Goal: Find specific page/section

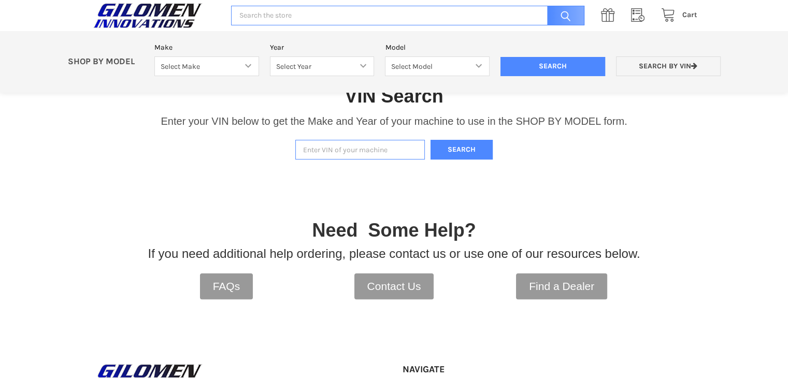
click at [381, 153] on input "Enter VIN of your machine" at bounding box center [360, 150] width 130 height 20
paste input "[US_VEHICLE_IDENTIFICATION_NUMBER]"
type input "[US_VEHICLE_IDENTIFICATION_NUMBER]"
click at [462, 144] on button "Search" at bounding box center [462, 150] width 62 height 20
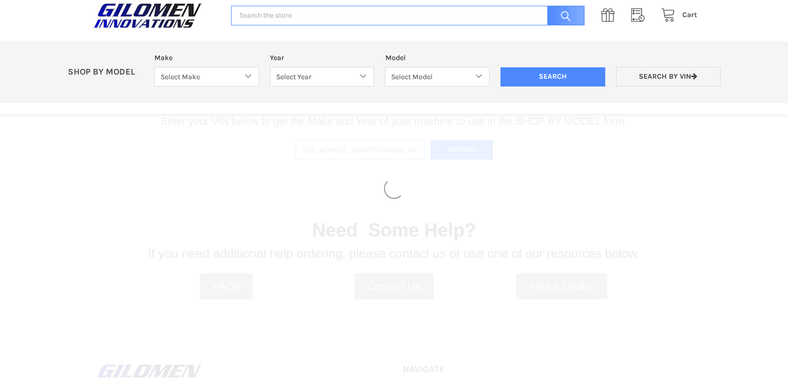
select select "340"
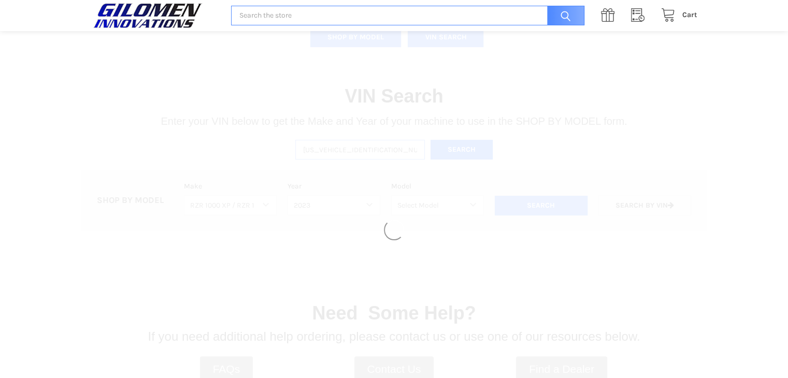
select select "546"
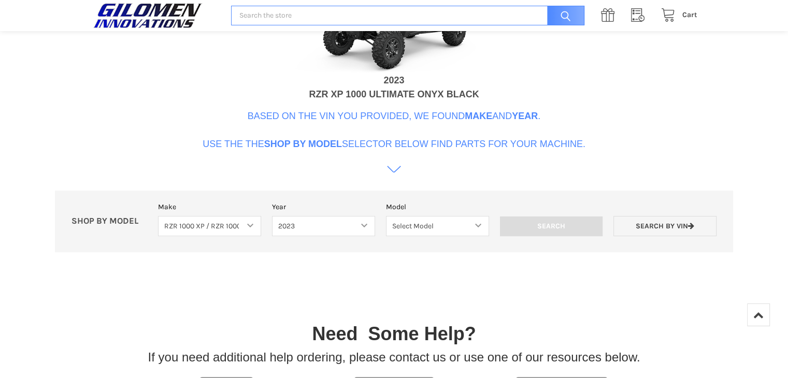
scroll to position [463, 0]
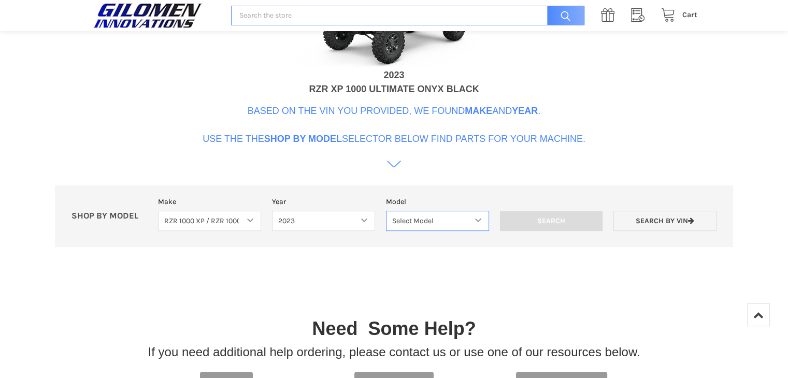
click at [477, 222] on select "Select Model RZR Trail S RZR Trail RZR XP 1000 / RZR XP 4 1000" at bounding box center [437, 221] width 103 height 20
select select "555"
click at [386, 211] on select "Select Model RZR Trail S RZR Trail RZR XP 1000 / RZR XP 4 1000" at bounding box center [437, 221] width 103 height 20
click at [528, 216] on input "Search" at bounding box center [551, 221] width 103 height 20
